Goal: Check status: Check status

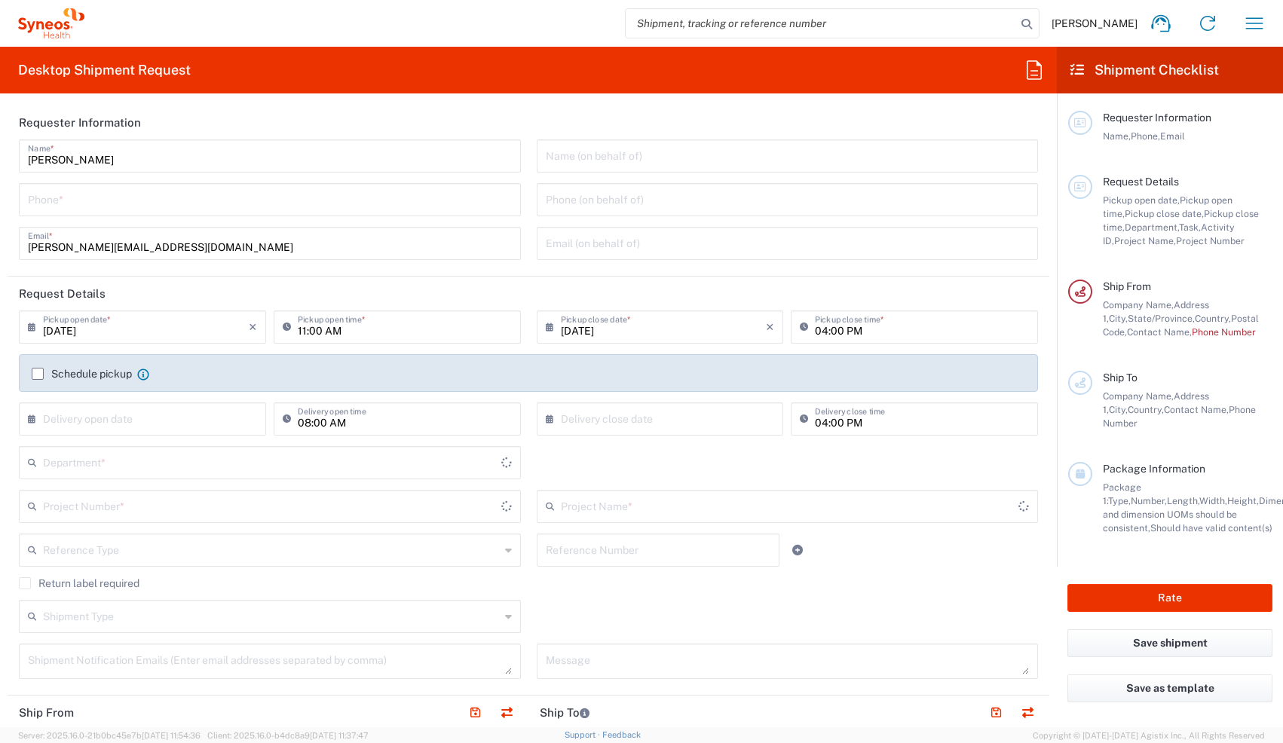
type input "[US_STATE]"
type input "[GEOGRAPHIC_DATA]"
type input "8350"
type input "Syneos Health, LLC-[GEOGRAPHIC_DATA] [GEOGRAPHIC_DATA] [GEOGRAPHIC_DATA]"
click at [1241, 22] on button "button" at bounding box center [1254, 23] width 36 height 36
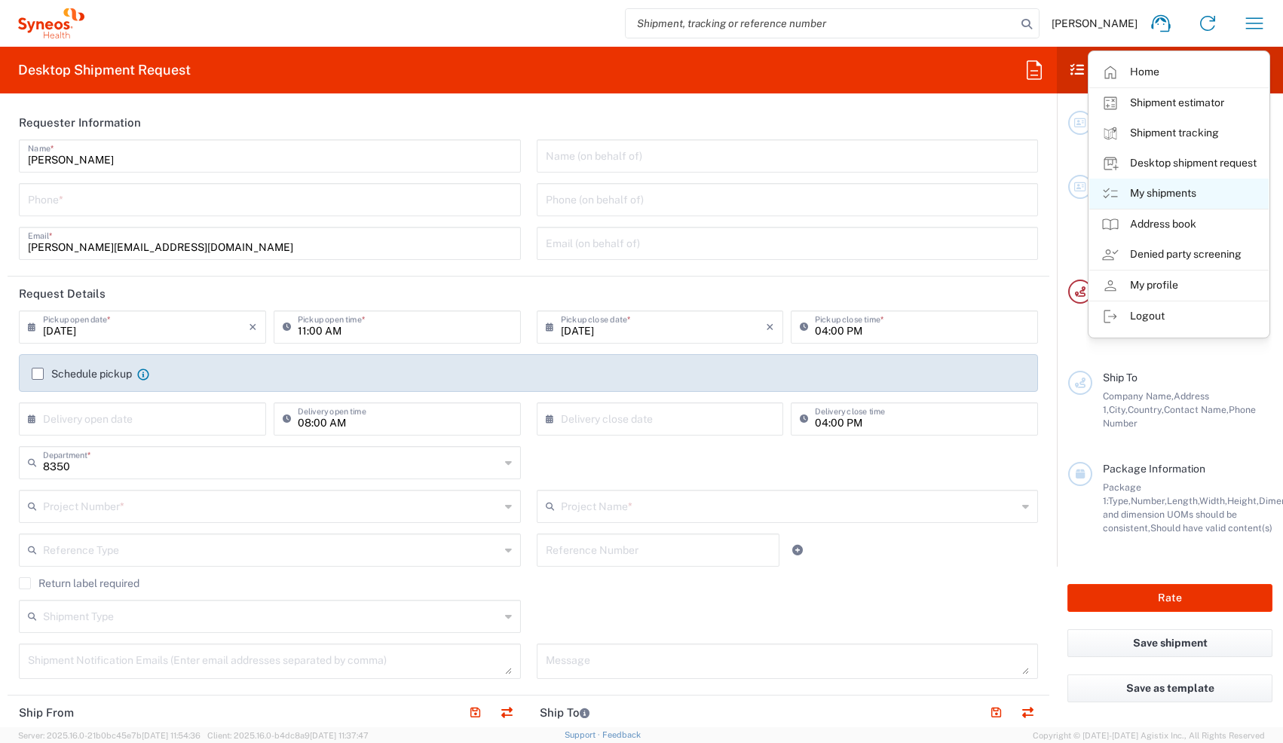
click at [1138, 197] on link "My shipments" at bounding box center [1178, 194] width 179 height 30
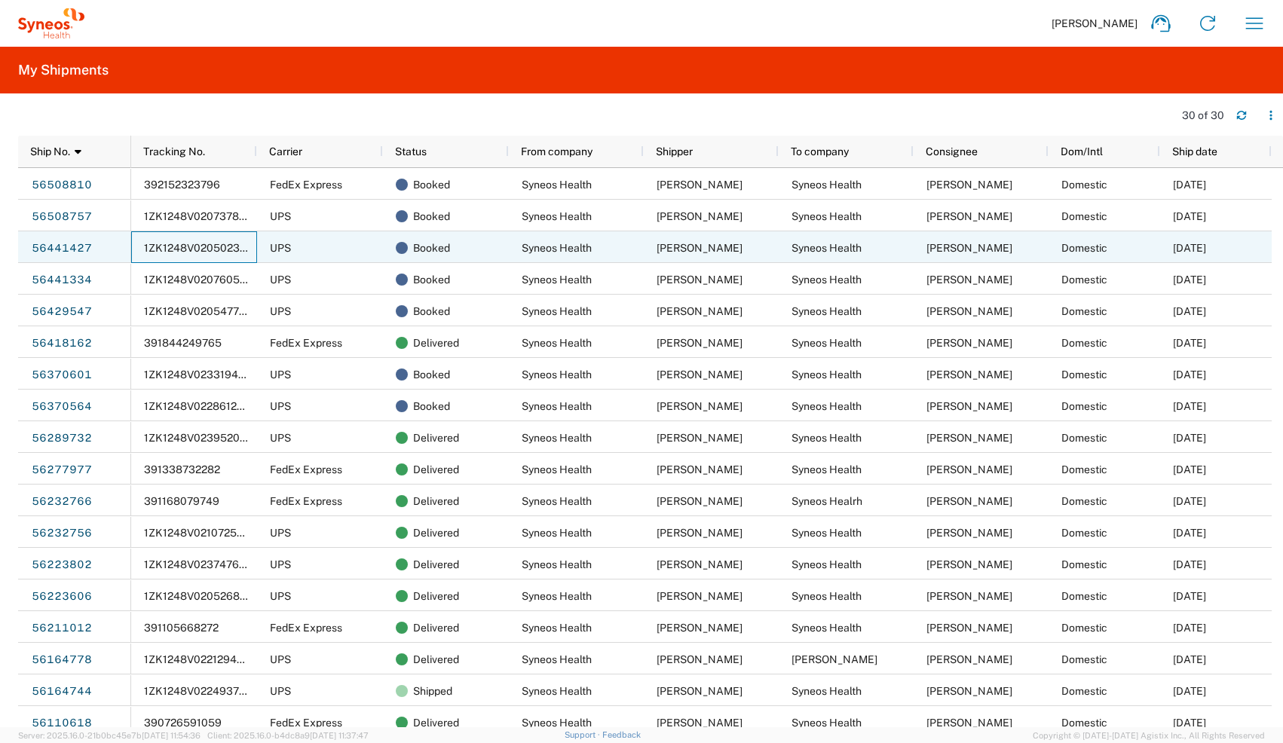
click at [229, 244] on span "1ZK1248V0205023850" at bounding box center [202, 248] width 116 height 12
click at [229, 245] on span "1ZK1248V0205023850" at bounding box center [202, 248] width 116 height 12
click at [229, 244] on span "1ZK1248V0205023850" at bounding box center [202, 248] width 116 height 12
click at [93, 244] on div "56441427" at bounding box center [74, 247] width 113 height 32
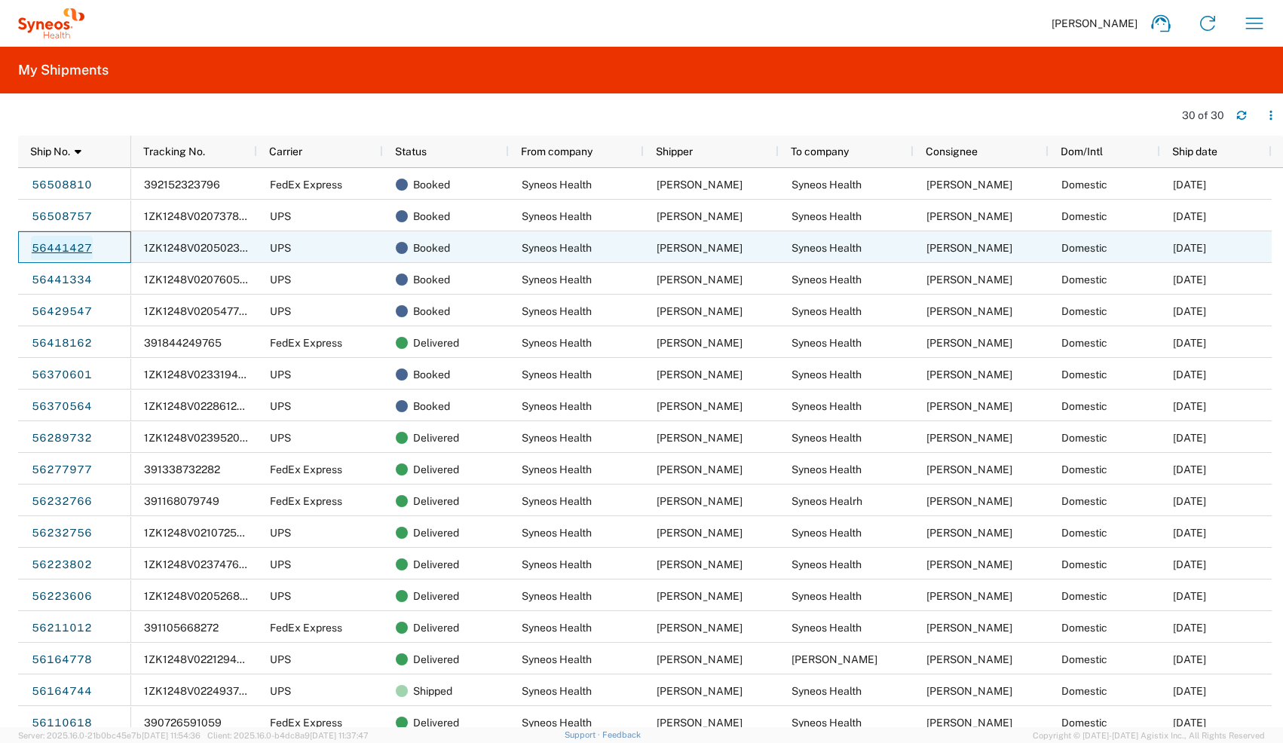
click at [66, 246] on link "56441427" at bounding box center [62, 248] width 62 height 24
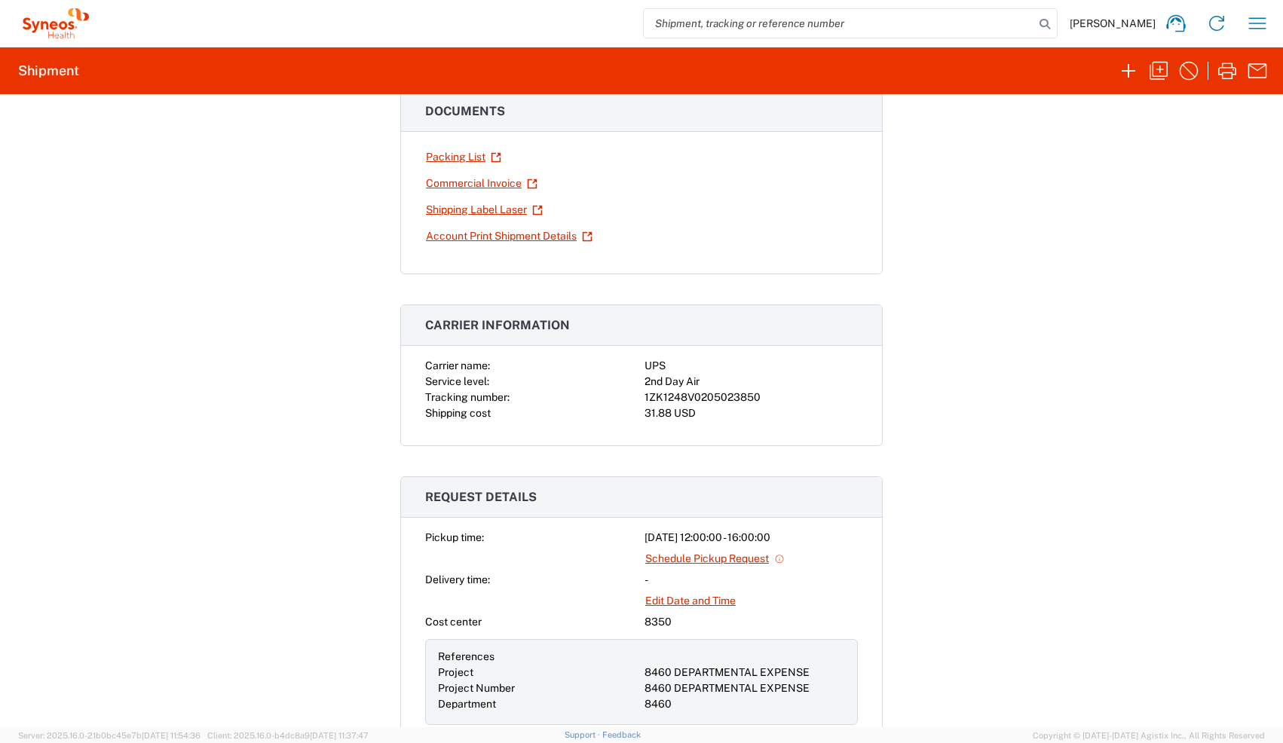
scroll to position [104, 0]
